Goal: Task Accomplishment & Management: Manage account settings

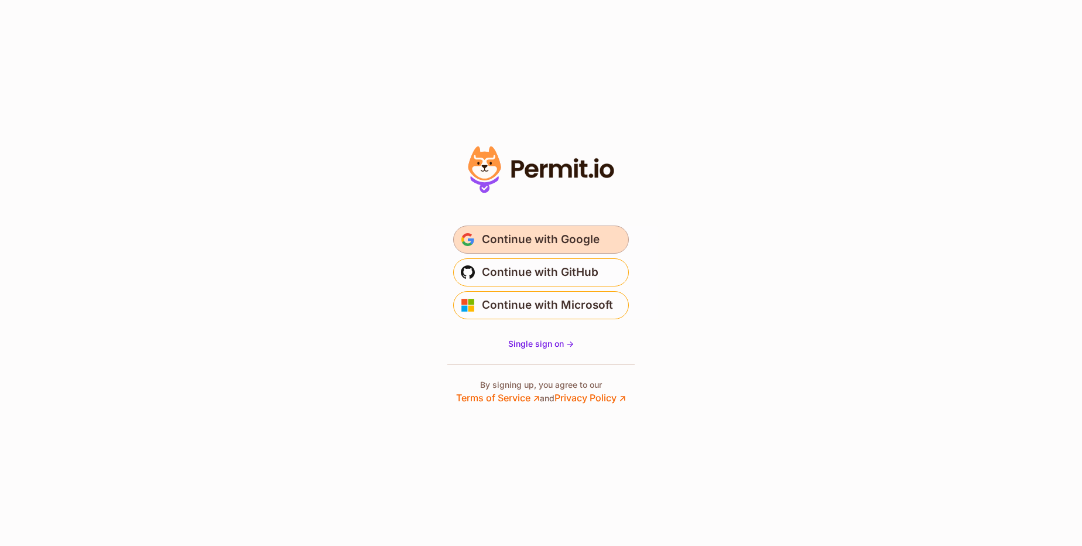
click at [582, 238] on span "Continue with Google" at bounding box center [541, 239] width 118 height 19
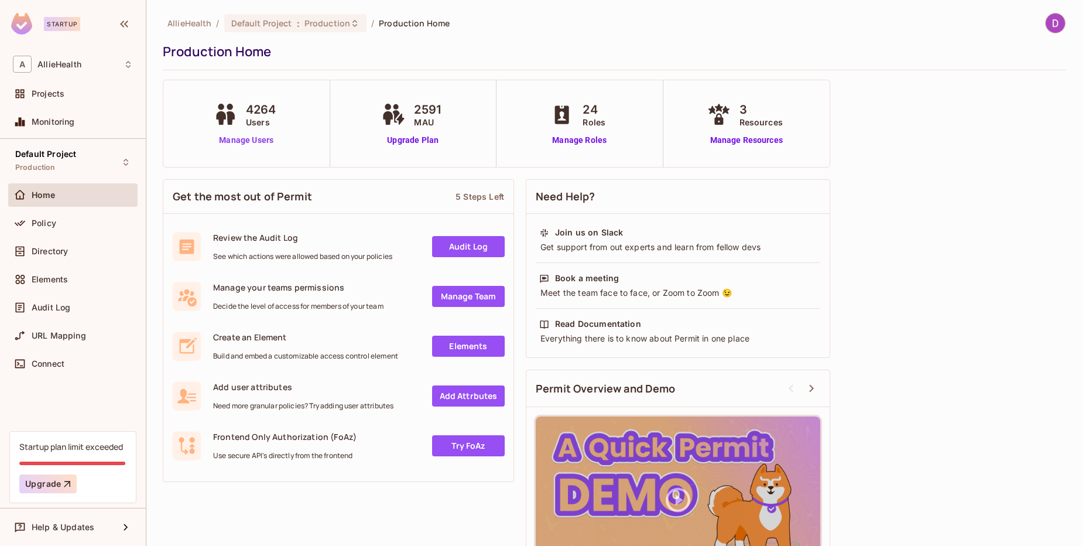
click at [246, 139] on link "Manage Users" at bounding box center [246, 140] width 71 height 12
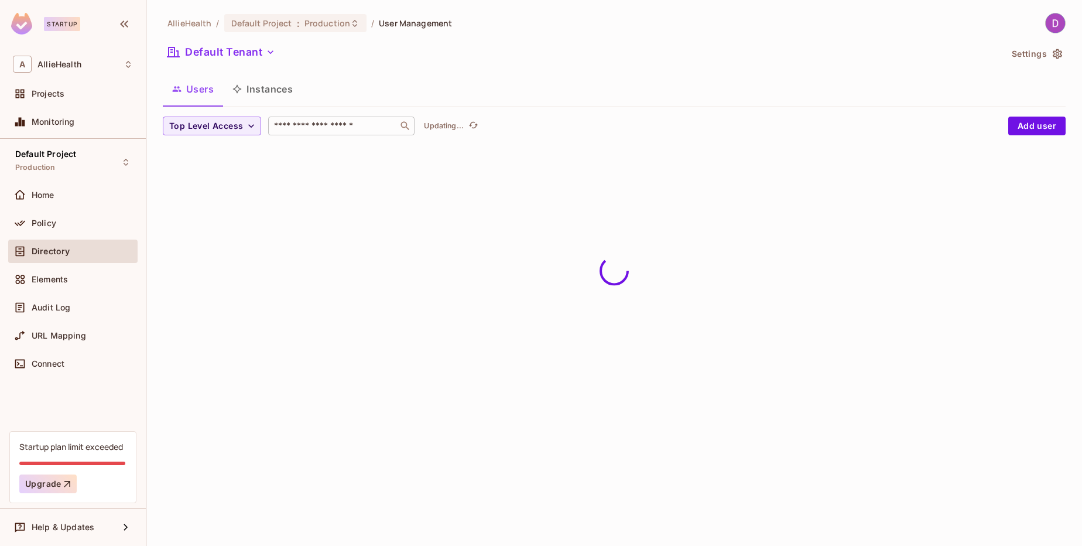
click at [340, 126] on input "text" at bounding box center [333, 126] width 123 height 12
paste input "****"
type input "*"
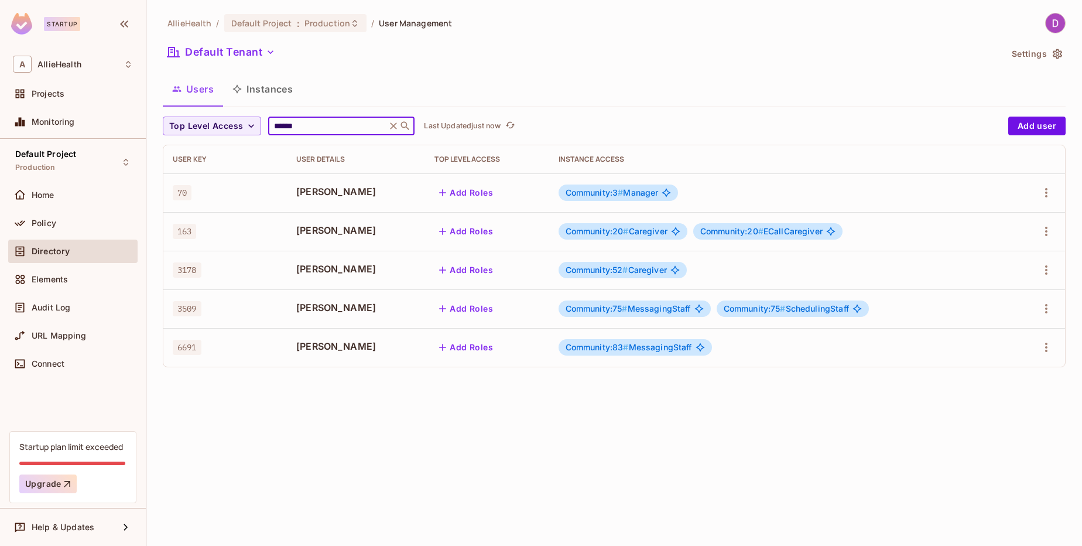
type input "******"
click at [755, 352] on div "Community:83 # MessagingStaff" at bounding box center [781, 347] width 444 height 16
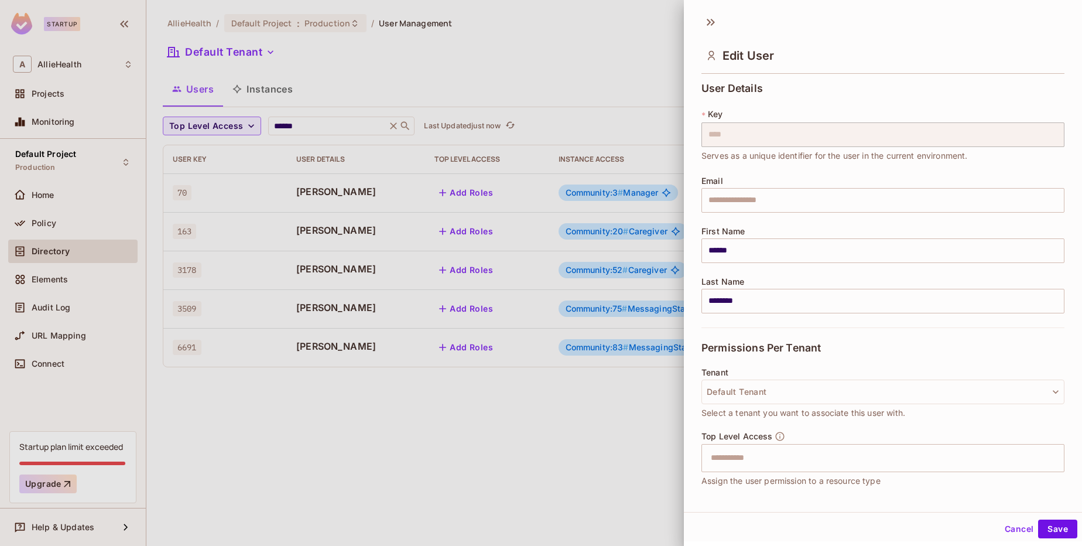
click at [590, 426] on div at bounding box center [541, 273] width 1082 height 546
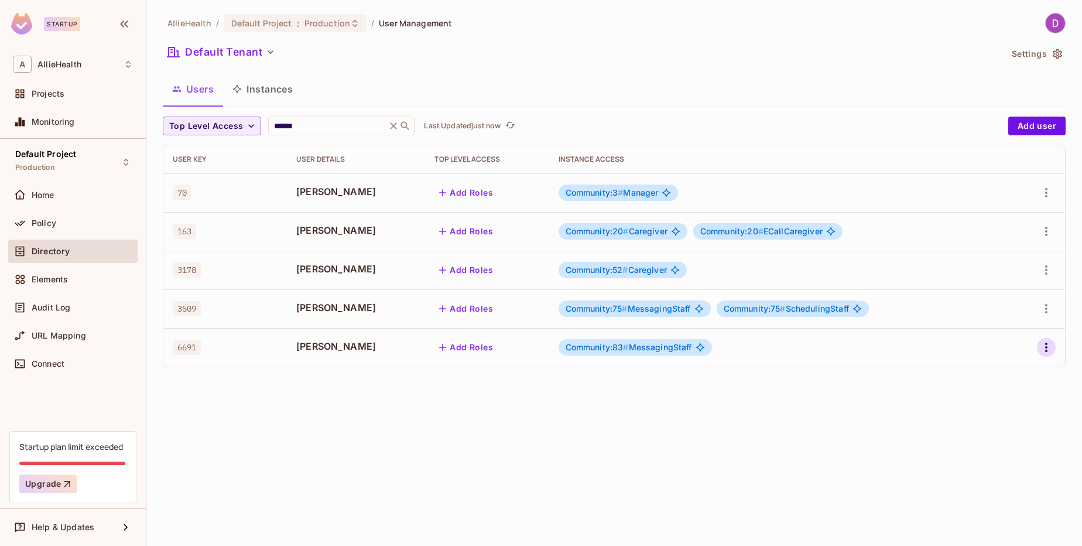
click at [1044, 350] on icon "button" at bounding box center [1046, 347] width 14 height 14
click at [1005, 374] on li "Edit" at bounding box center [996, 374] width 104 height 26
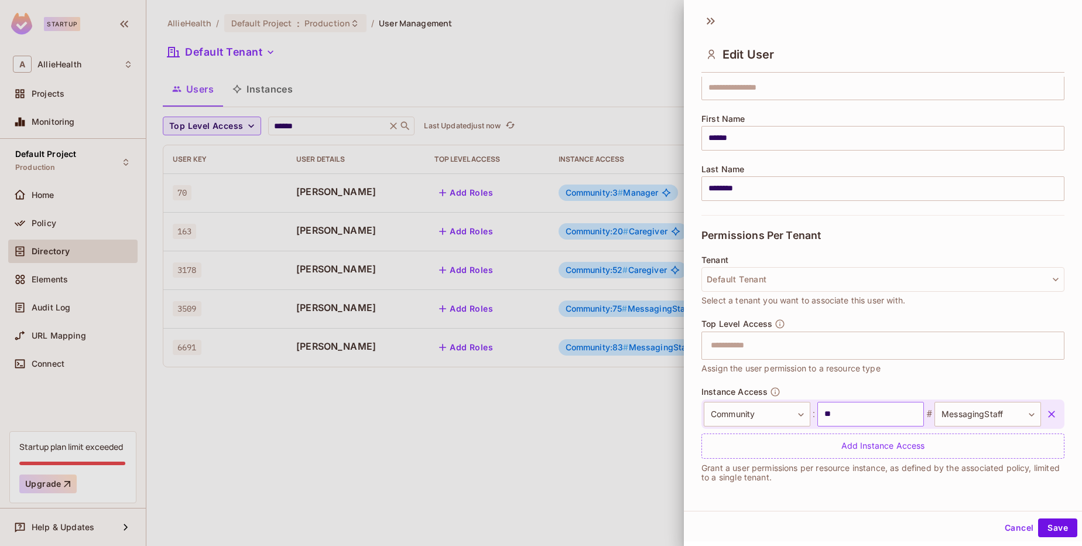
scroll to position [2, 0]
click at [872, 441] on div "Add Instance Access" at bounding box center [882, 445] width 363 height 25
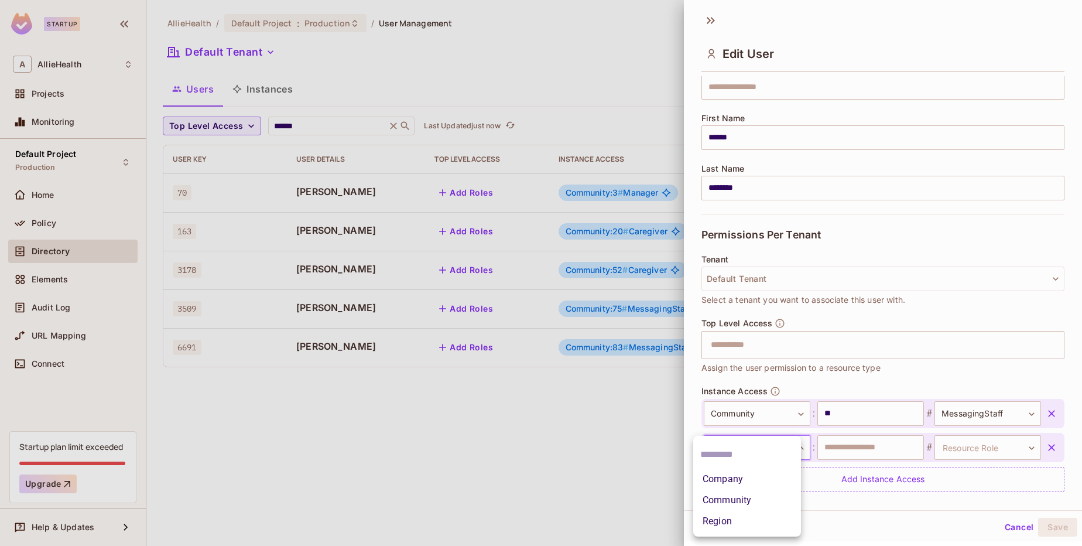
click at [780, 441] on body "Startup A AllieHealth Projects Monitoring Default Project Production Home Polic…" at bounding box center [541, 273] width 1082 height 546
click at [761, 495] on li "Community" at bounding box center [747, 499] width 108 height 21
click at [857, 450] on input "text" at bounding box center [870, 447] width 107 height 25
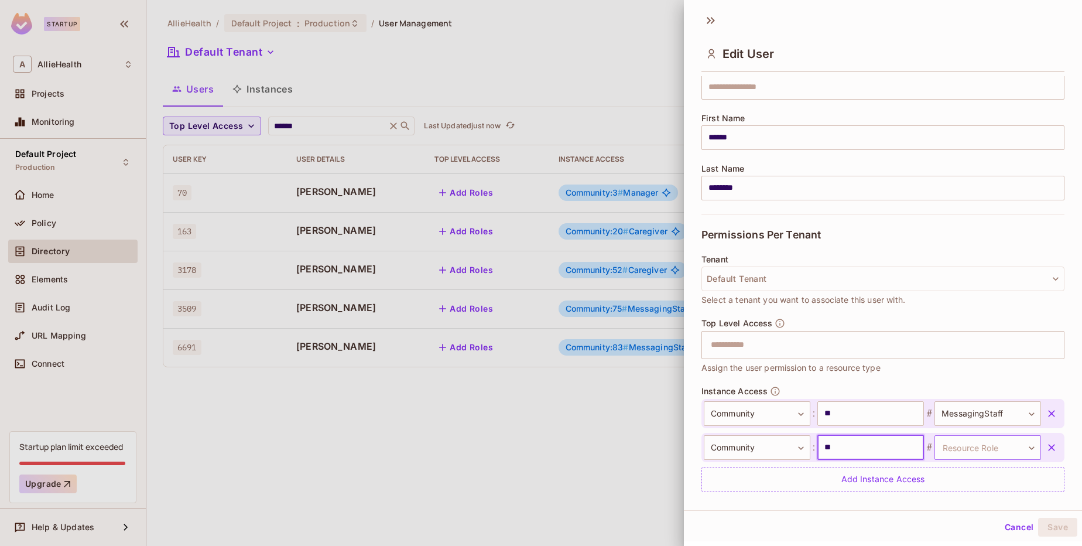
type input "**"
click at [986, 446] on body "Startup A AllieHealth Projects Monitoring Default Project Production Home Polic…" at bounding box center [541, 273] width 1082 height 546
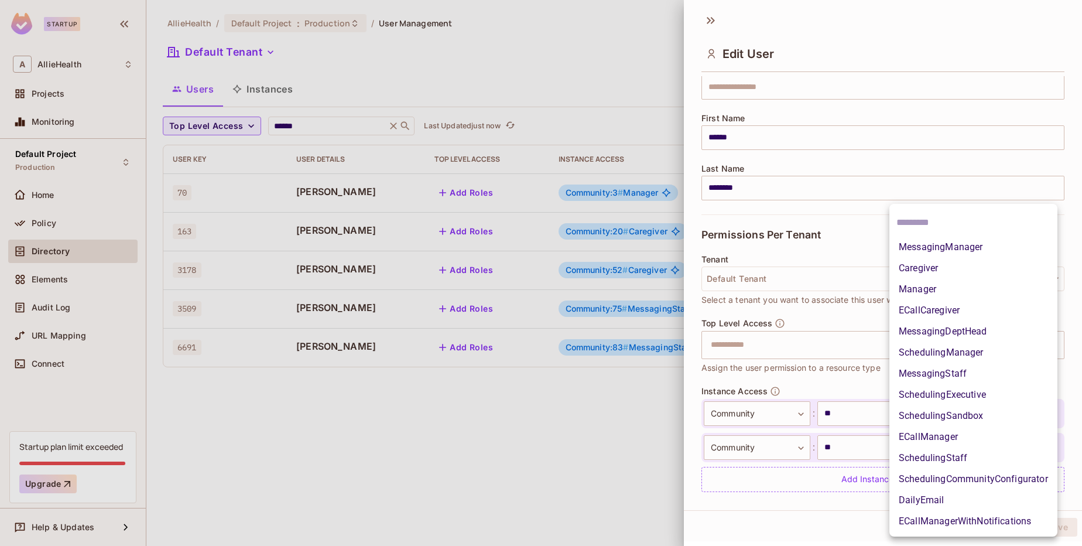
click at [960, 460] on li "SchedulingStaff" at bounding box center [973, 457] width 168 height 21
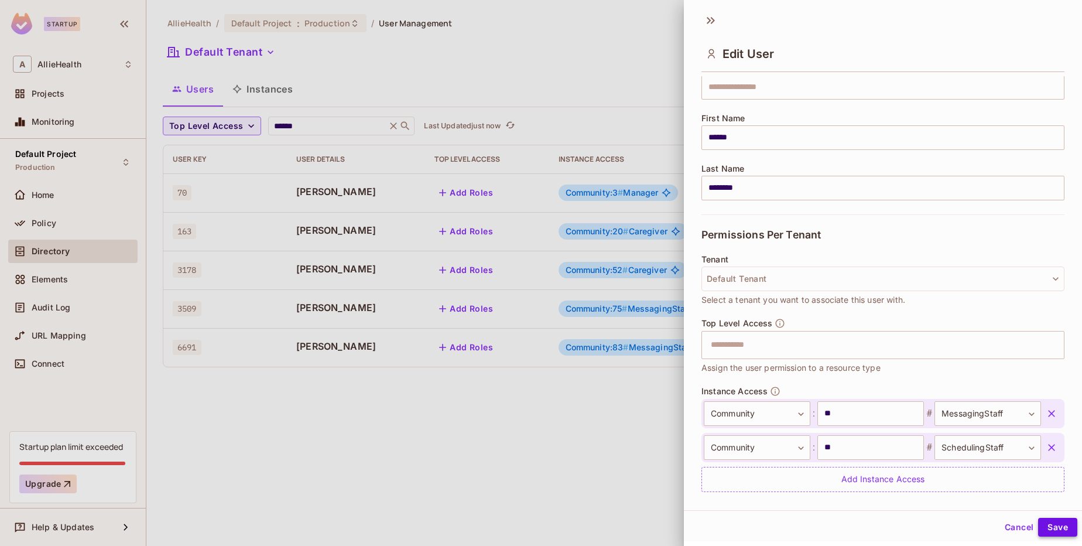
click at [1057, 529] on button "Save" at bounding box center [1057, 527] width 39 height 19
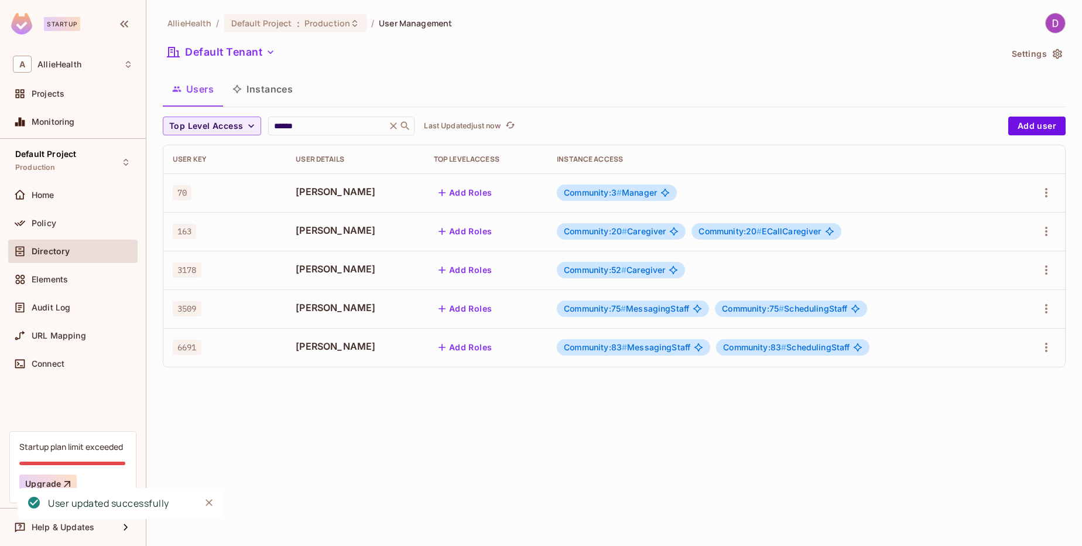
click at [758, 449] on div "AllieHealth / Default Project : Production / User Management Default Tenant Set…" at bounding box center [614, 273] width 936 height 546
click at [190, 348] on span "6691" at bounding box center [187, 347] width 29 height 15
click at [669, 438] on div "AllieHealth / Default Project : Production / User Management Default Tenant Set…" at bounding box center [614, 273] width 936 height 546
click at [814, 350] on span "Community:83 # SchedulingStaff" at bounding box center [786, 346] width 126 height 9
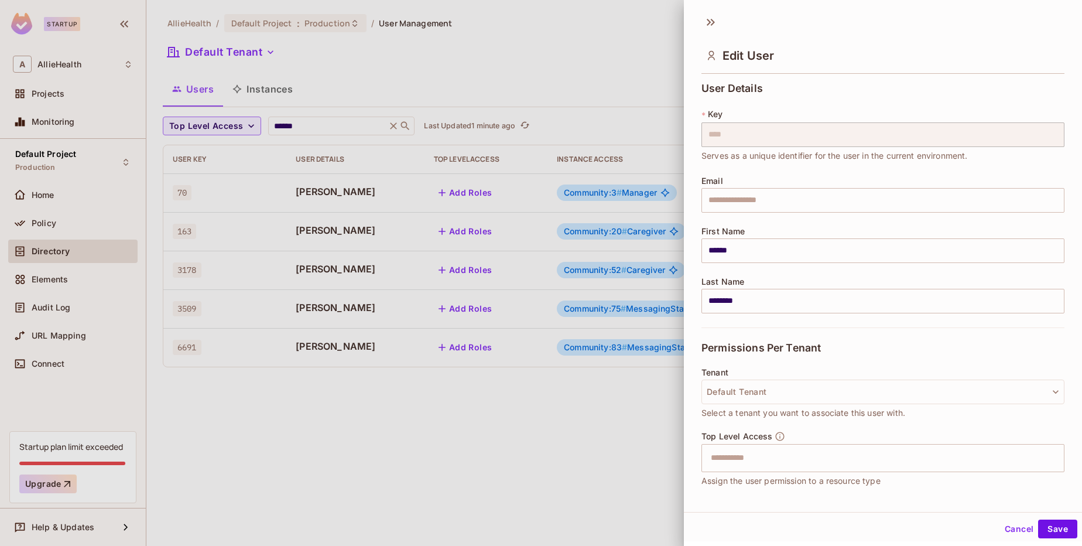
click at [814, 350] on span "Permissions Per Tenant" at bounding box center [760, 348] width 119 height 12
click at [1004, 526] on button "Cancel" at bounding box center [1019, 528] width 38 height 19
